Goal: Navigation & Orientation: Find specific page/section

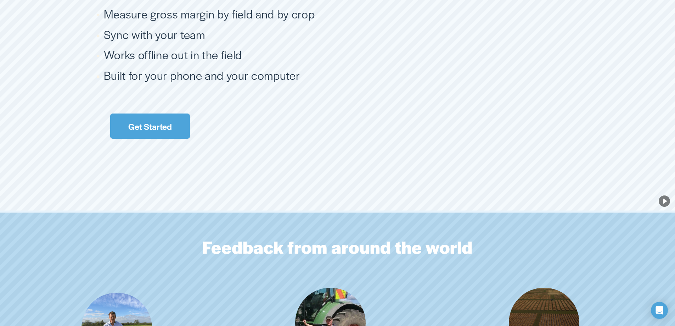
scroll to position [1665, 0]
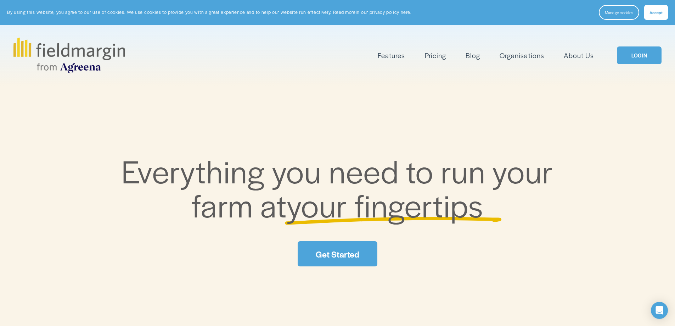
click at [469, 58] on link "Blog" at bounding box center [472, 56] width 15 height 12
click at [474, 55] on link "Blog" at bounding box center [472, 56] width 15 height 12
